Goal: Task Accomplishment & Management: Manage account settings

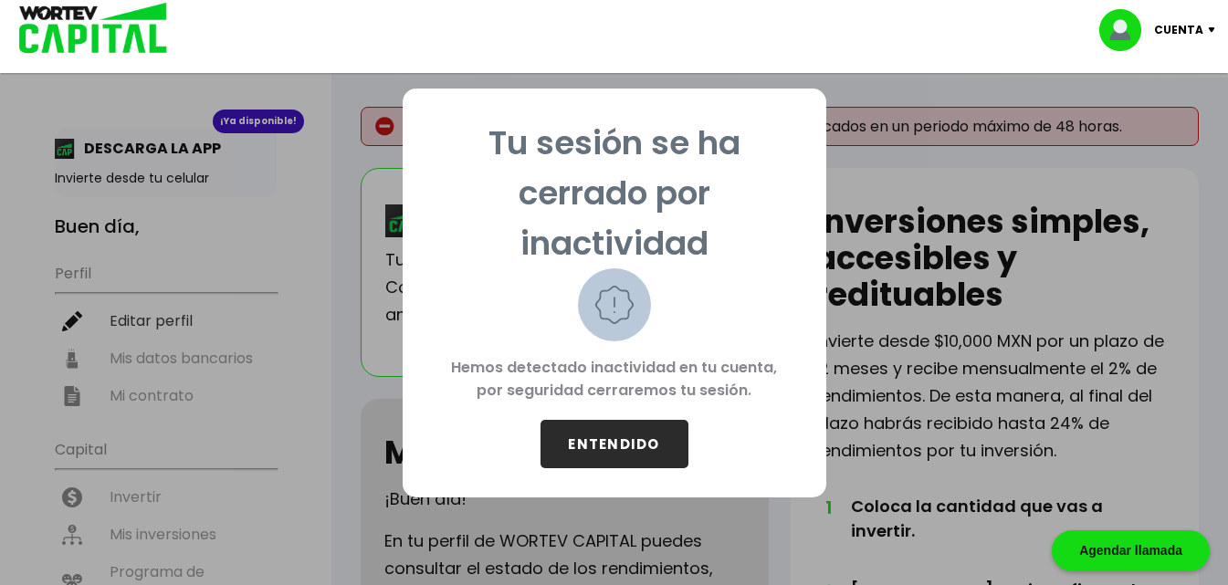
click at [614, 445] on button "ENTENDIDO" at bounding box center [615, 444] width 148 height 48
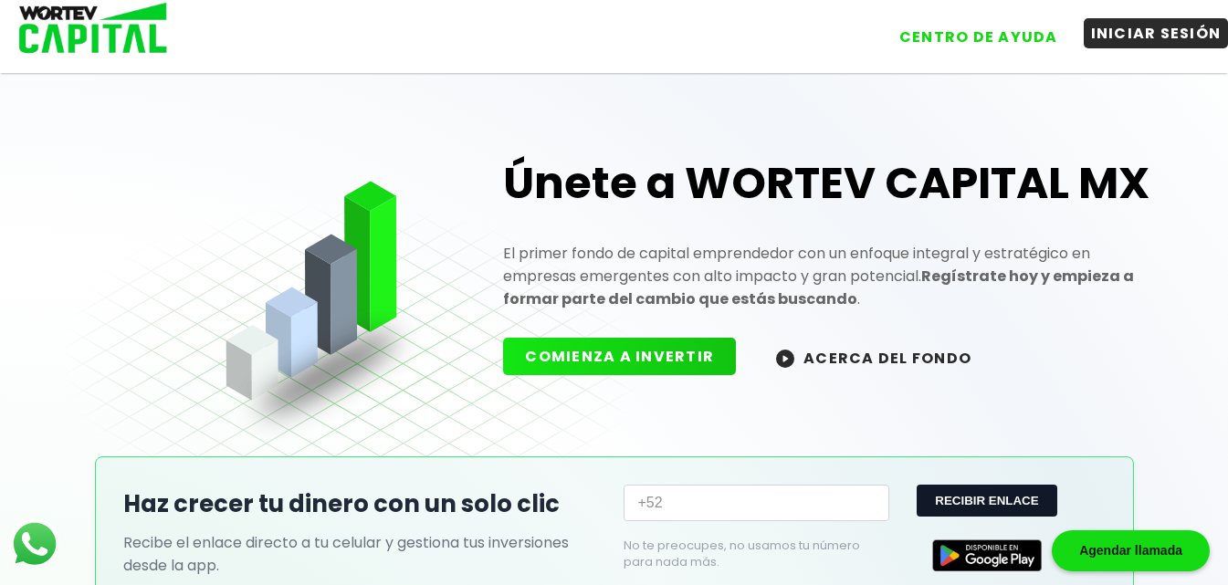
click at [1187, 47] on button "INICIAR SESIÓN" at bounding box center [1156, 33] width 145 height 30
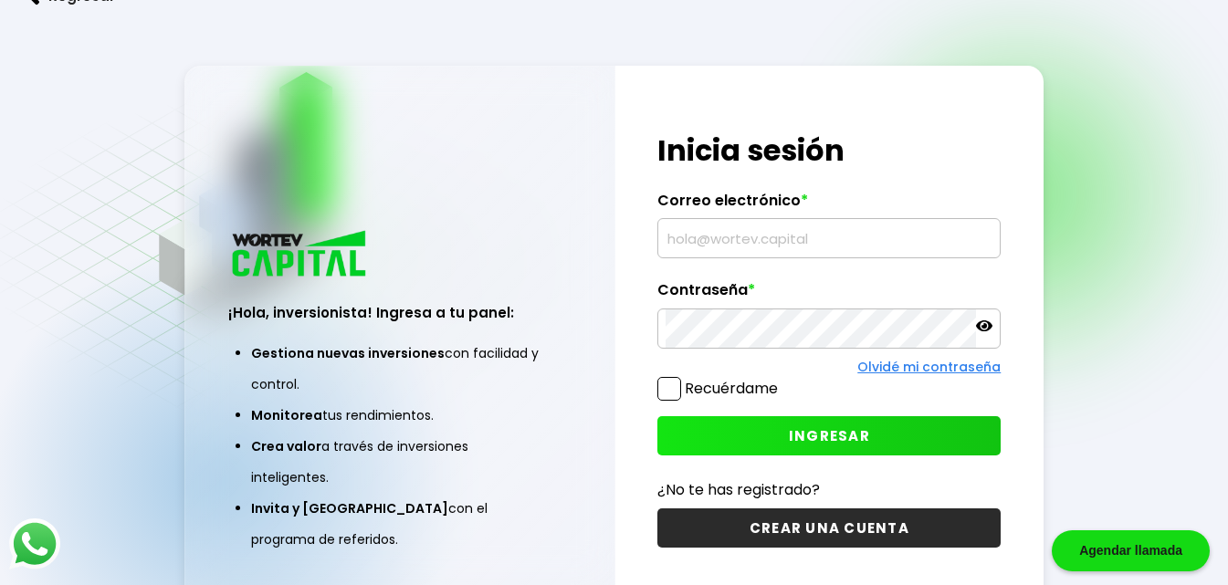
click at [859, 250] on input "text" at bounding box center [829, 238] width 327 height 38
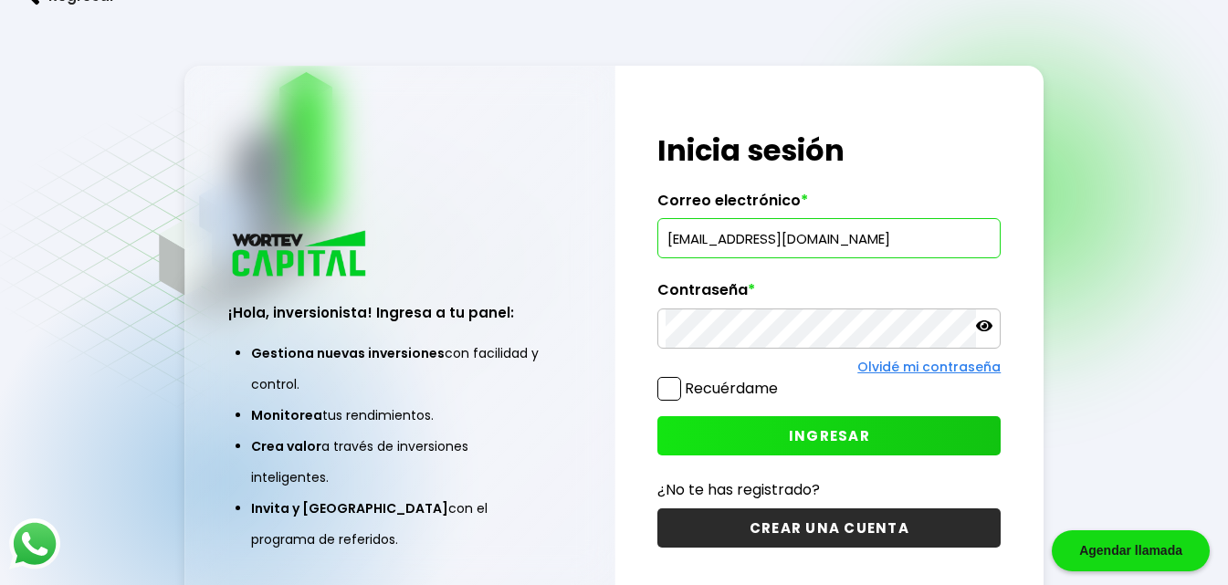
type input "[EMAIL_ADDRESS][DOMAIN_NAME]"
click at [985, 329] on icon at bounding box center [984, 326] width 16 height 11
click at [712, 440] on button "INGRESAR" at bounding box center [828, 435] width 343 height 39
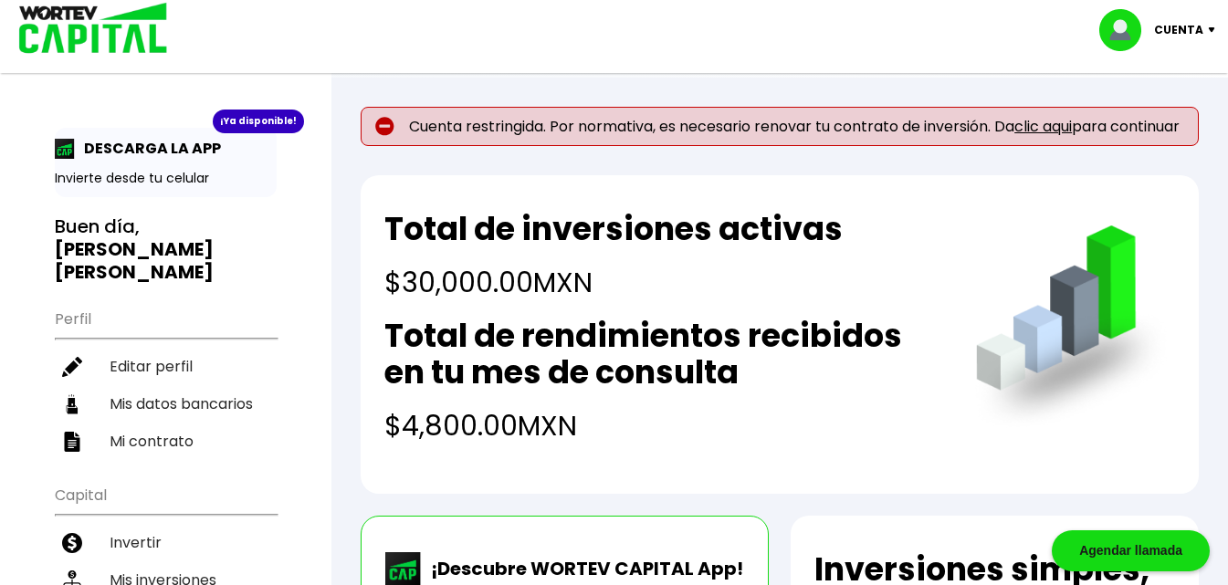
click at [1058, 130] on link "clic aqui" at bounding box center [1044, 126] width 58 height 21
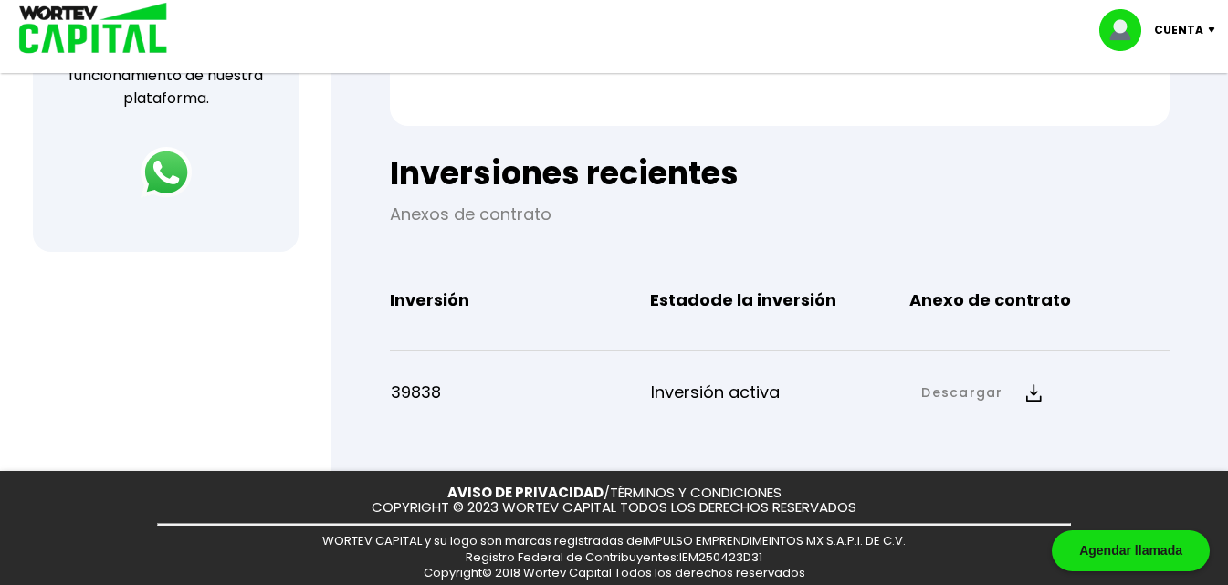
scroll to position [801, 0]
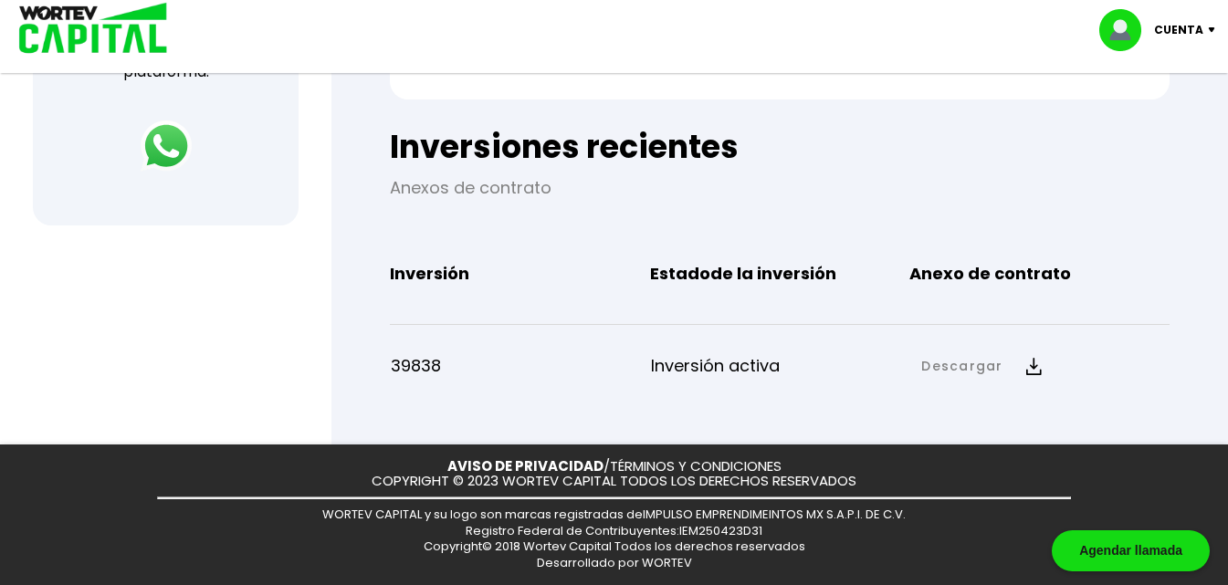
click at [1026, 364] on img at bounding box center [1034, 366] width 16 height 17
